Goal: Information Seeking & Learning: Learn about a topic

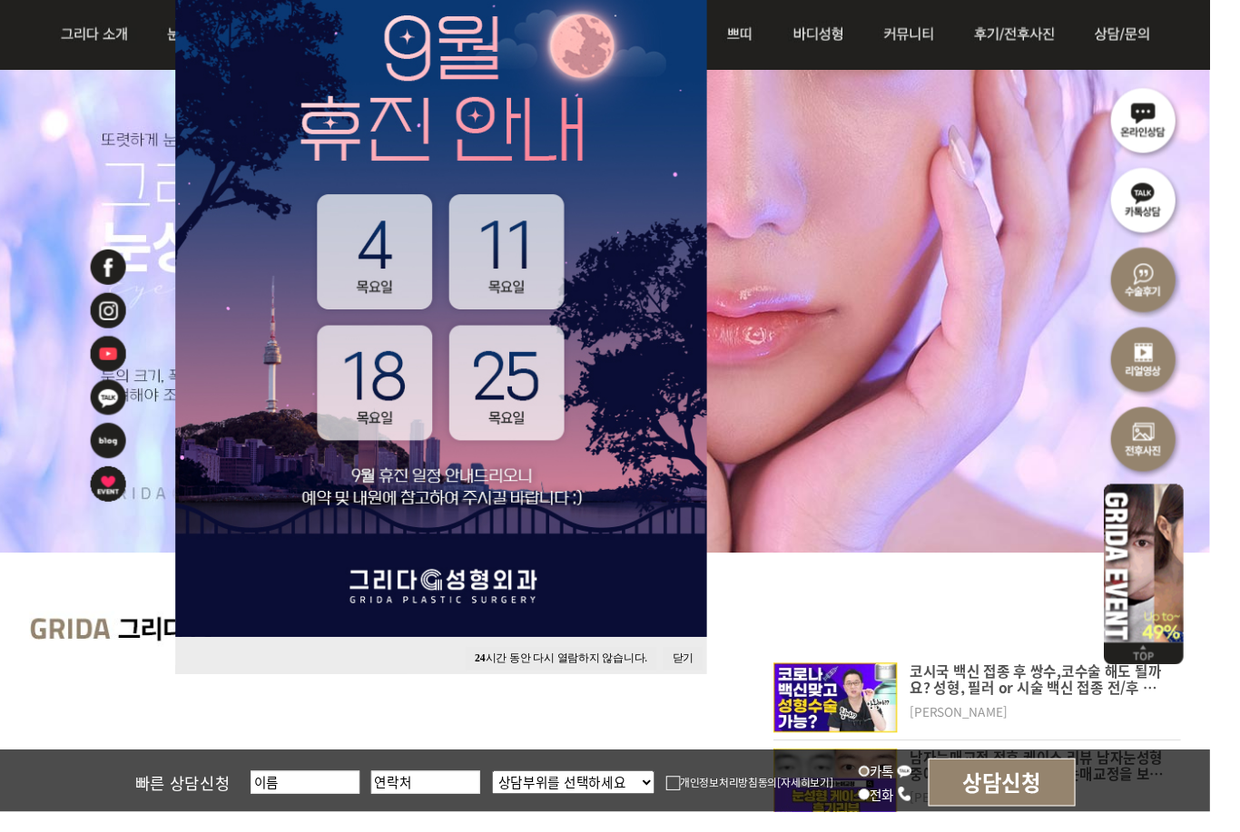
scroll to position [246, 0]
click at [592, 670] on button "24 시간 동안 다시 열람하지 않습니다." at bounding box center [574, 675] width 195 height 25
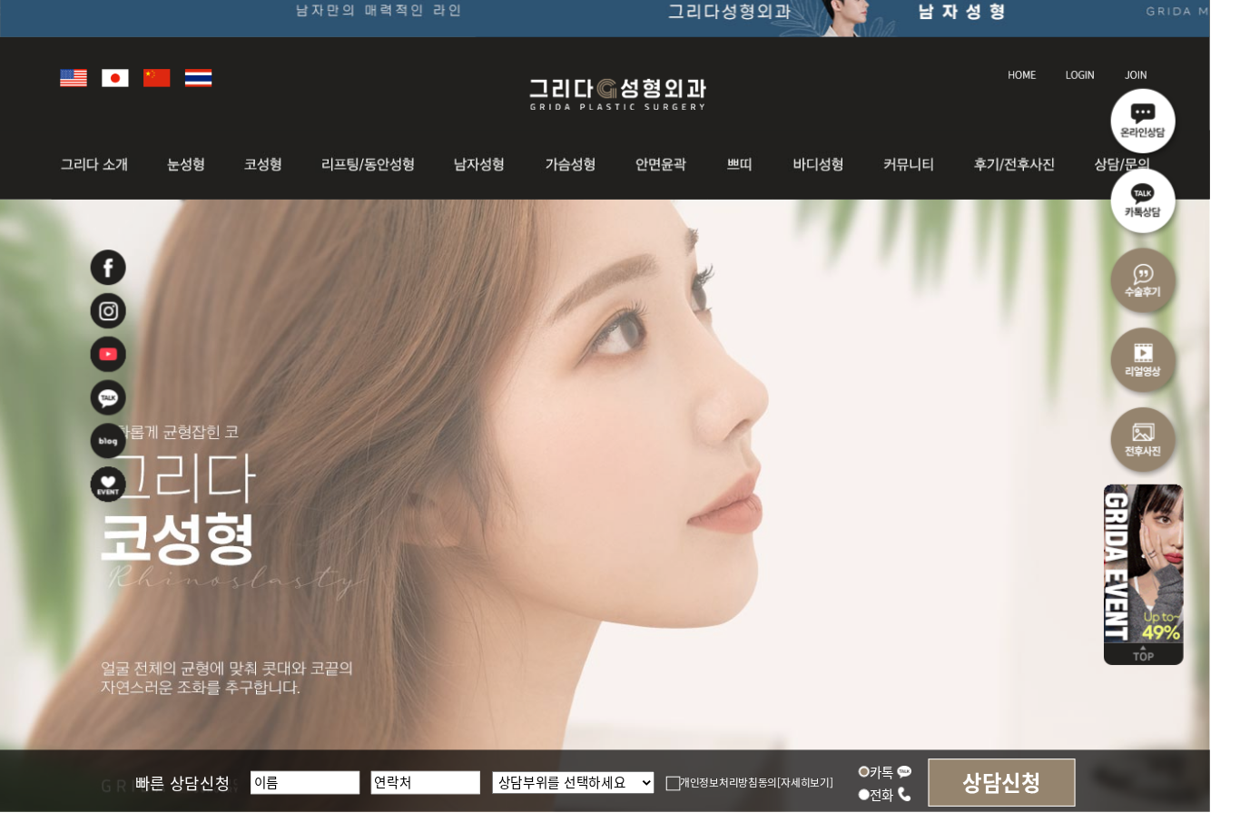
scroll to position [29, 0]
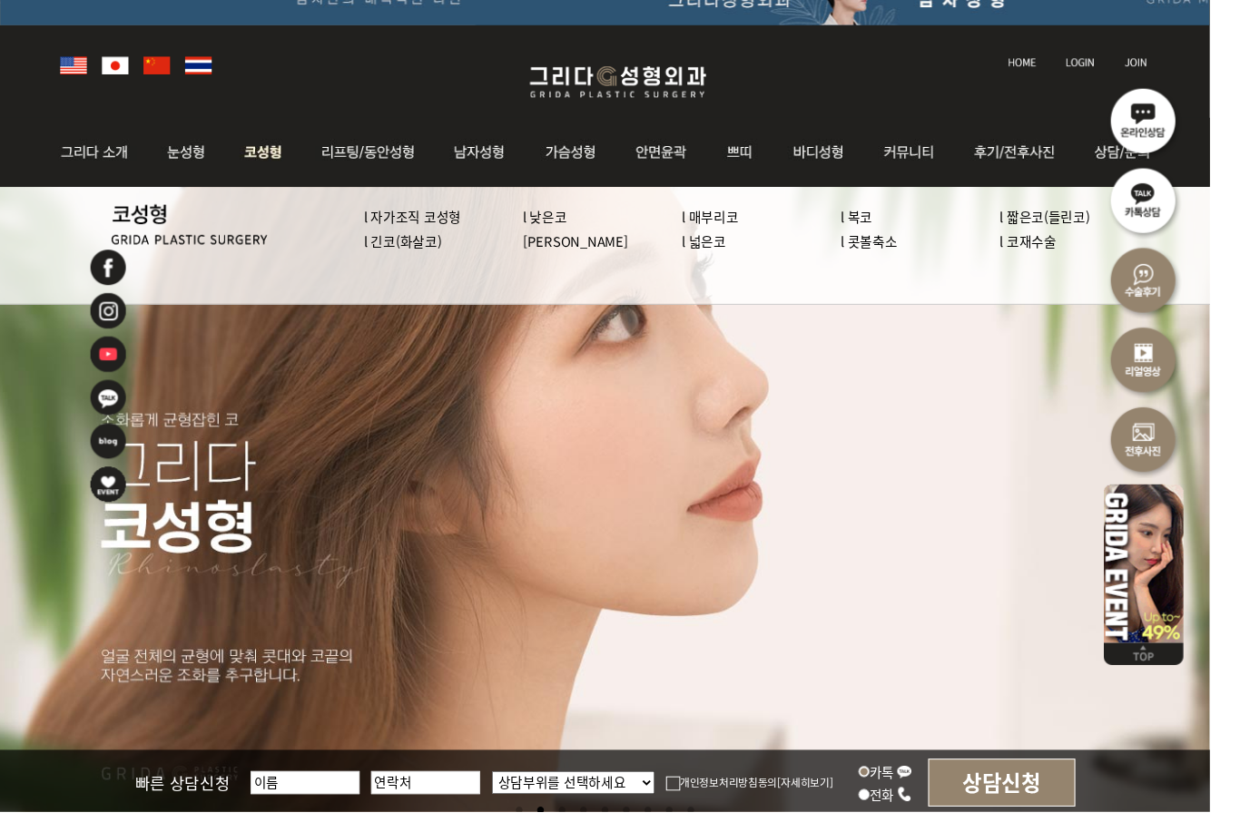
click at [250, 165] on img at bounding box center [269, 156] width 77 height 71
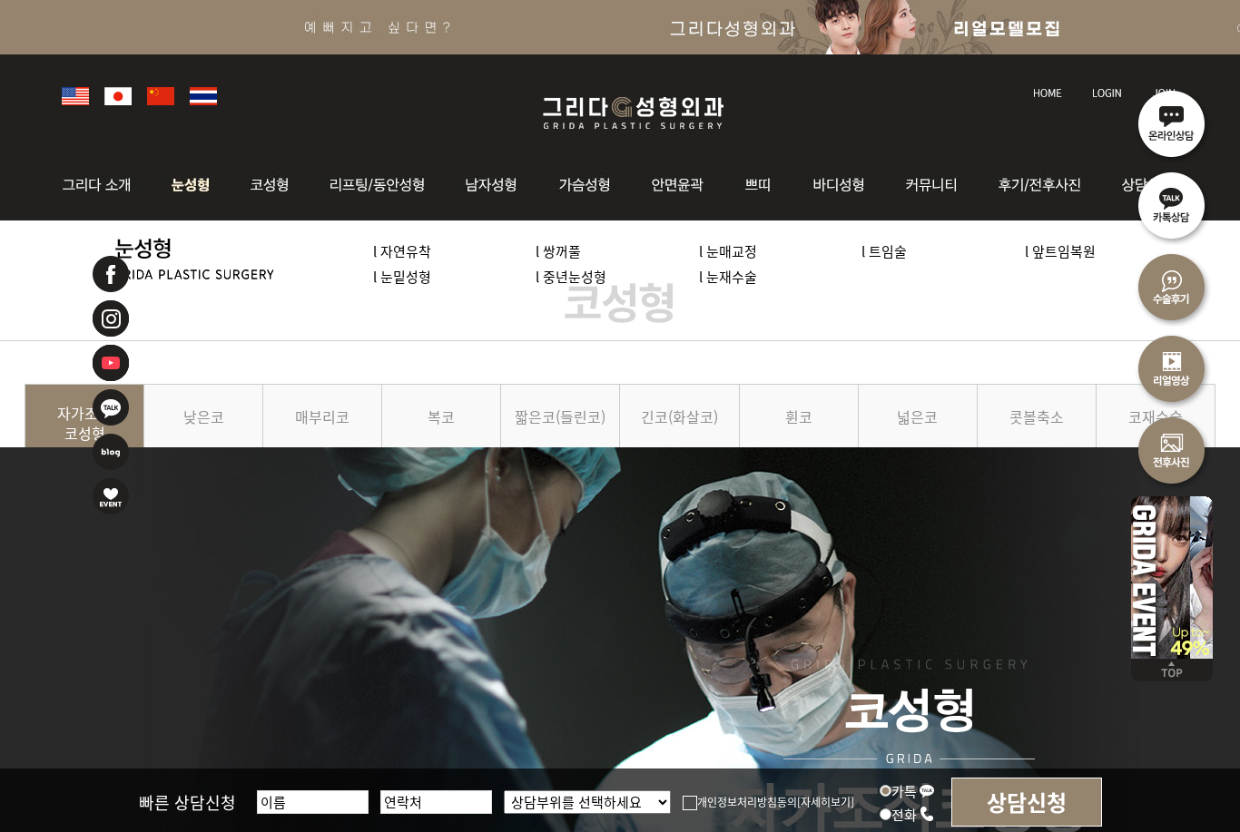
click at [188, 192] on img at bounding box center [191, 185] width 81 height 71
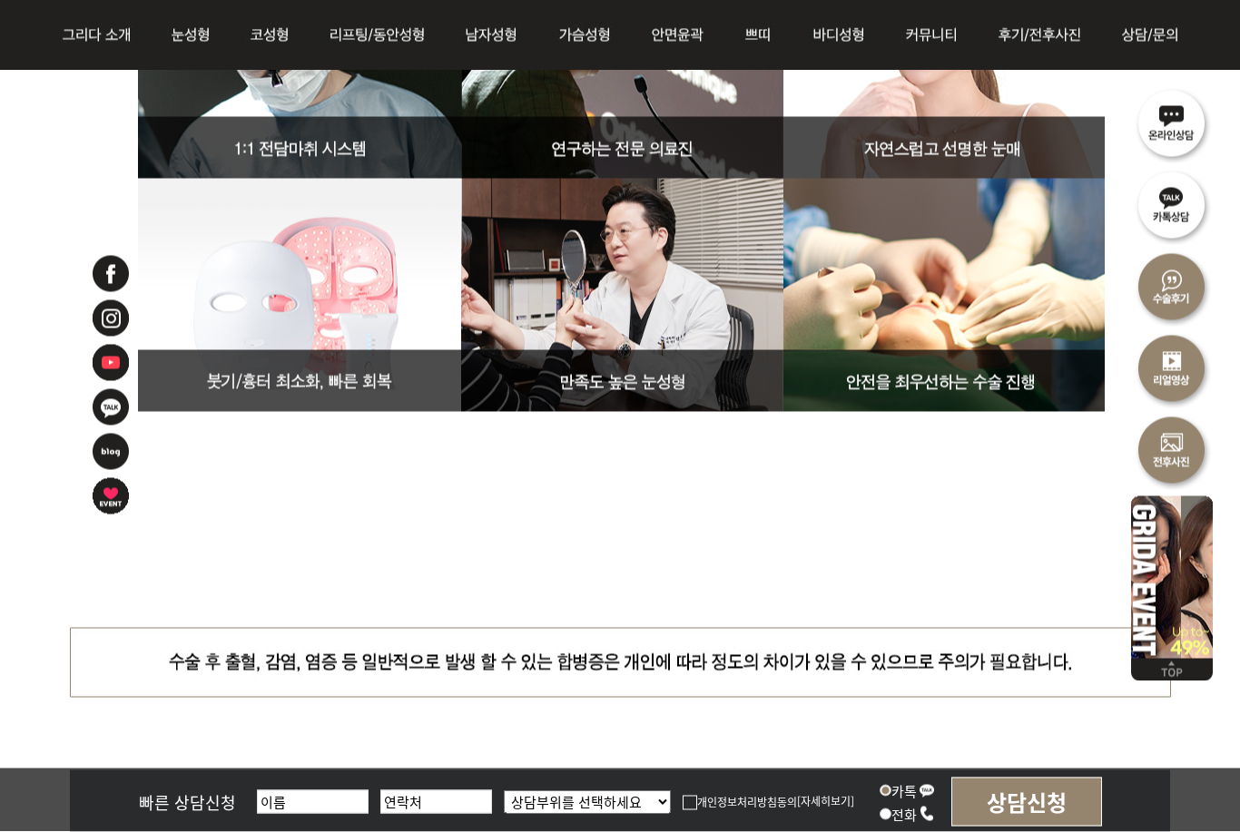
scroll to position [8319, 0]
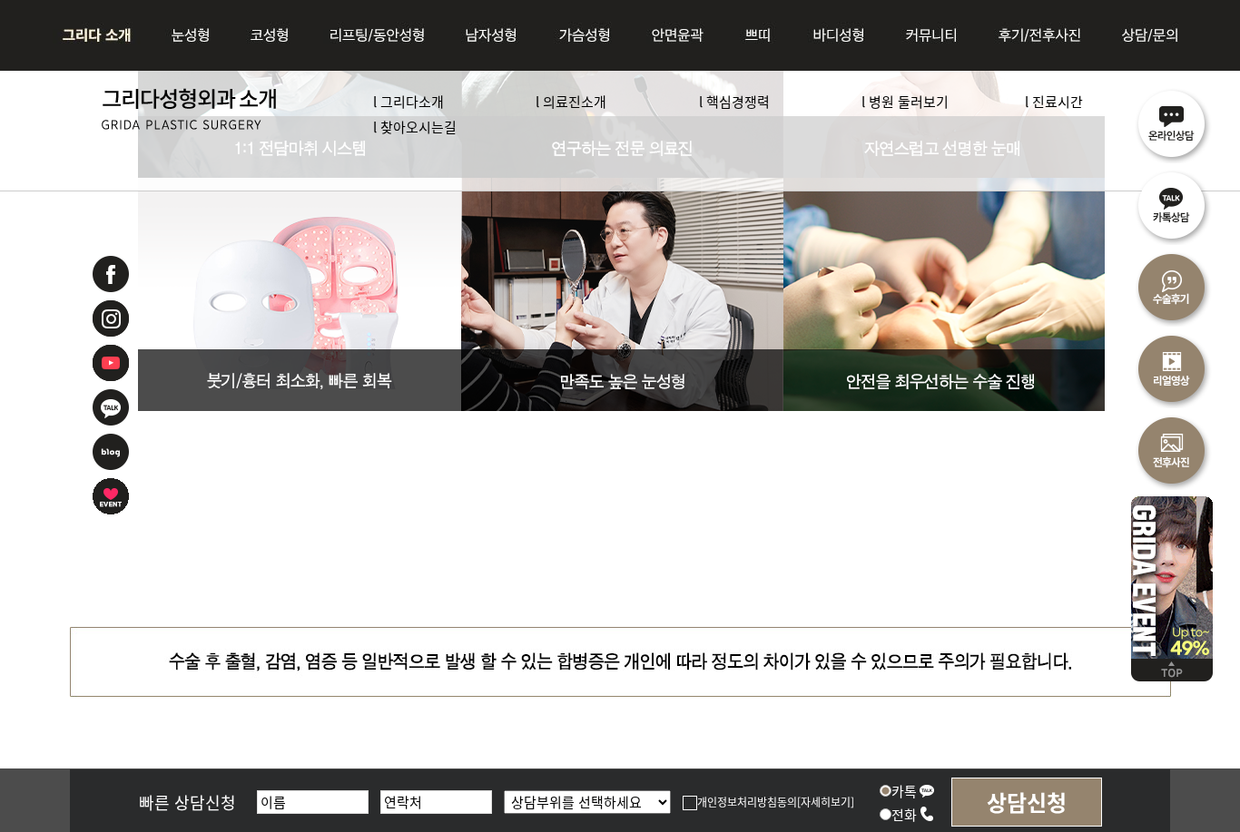
click at [582, 103] on link "l 의료진소개" at bounding box center [571, 101] width 71 height 19
